Goal: Use online tool/utility: Use online tool/utility

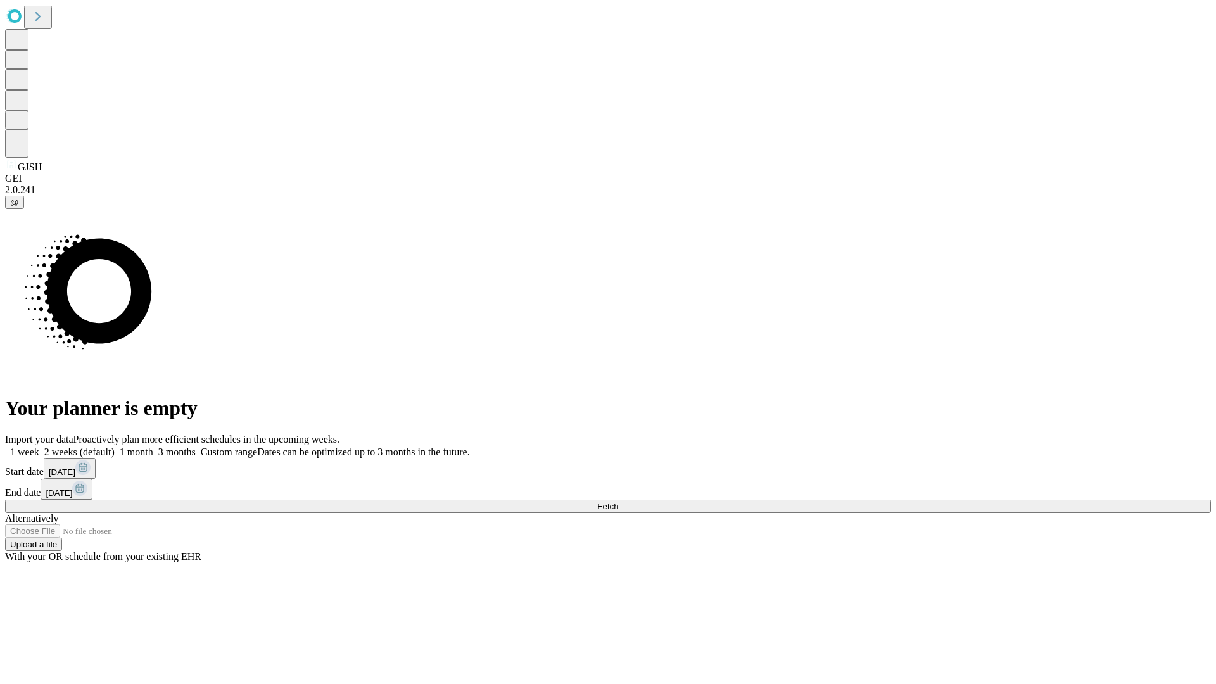
click at [618, 502] on span "Fetch" at bounding box center [607, 506] width 21 height 9
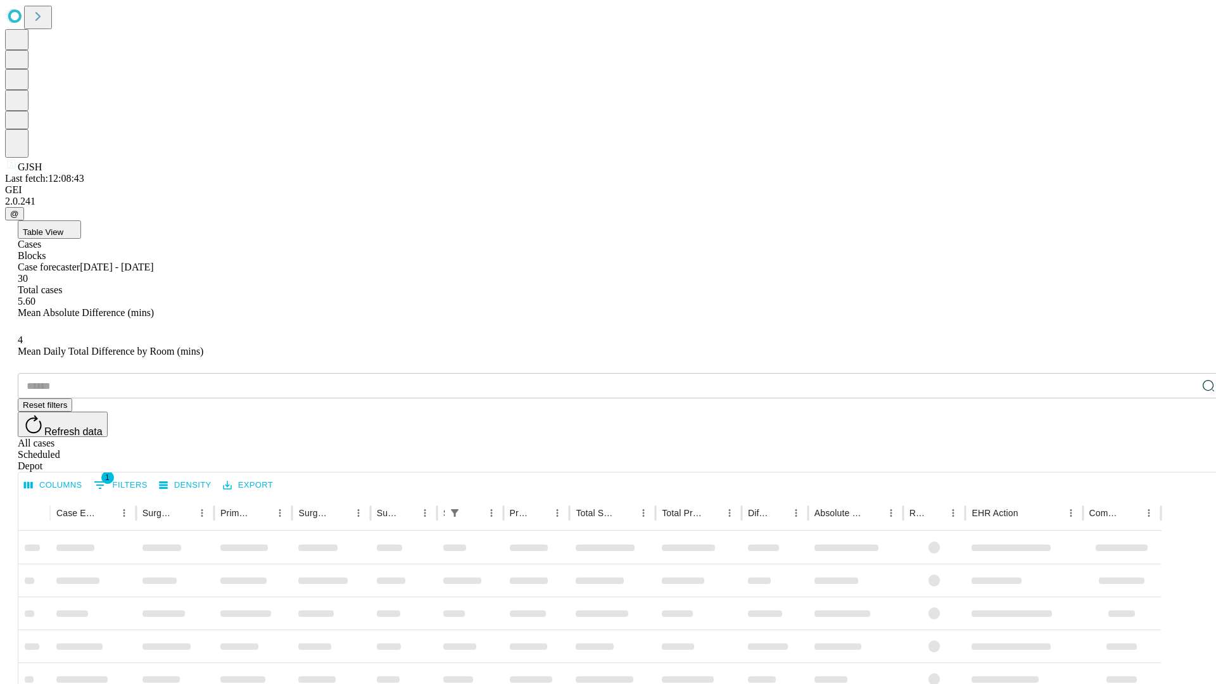
click at [1183, 460] on div "Depot" at bounding box center [621, 465] width 1206 height 11
